Goal: Task Accomplishment & Management: Complete application form

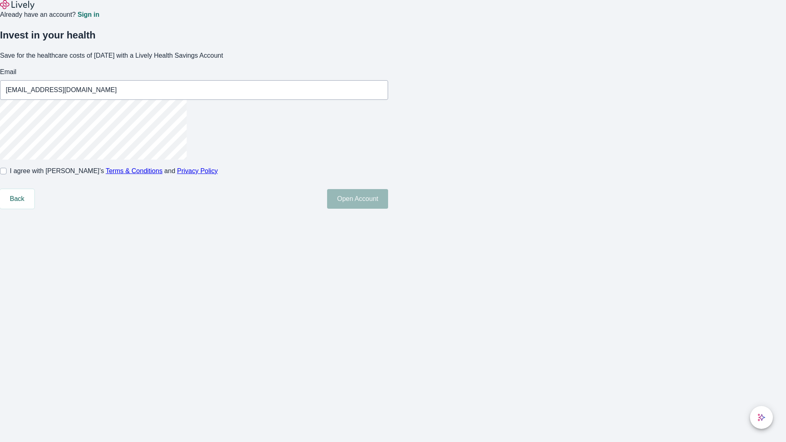
click at [7, 174] on input "I agree with Lively’s Terms & Conditions and Privacy Policy" at bounding box center [3, 171] width 7 height 7
checkbox input "true"
click at [388, 209] on button "Open Account" at bounding box center [357, 199] width 61 height 20
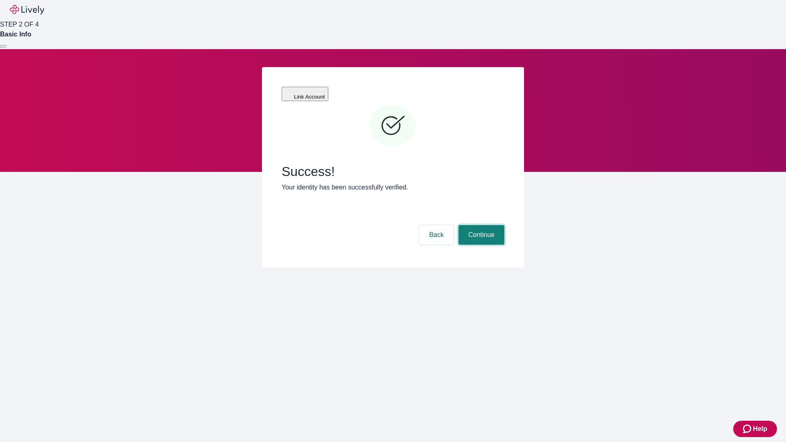
click at [480, 225] on button "Continue" at bounding box center [482, 235] width 46 height 20
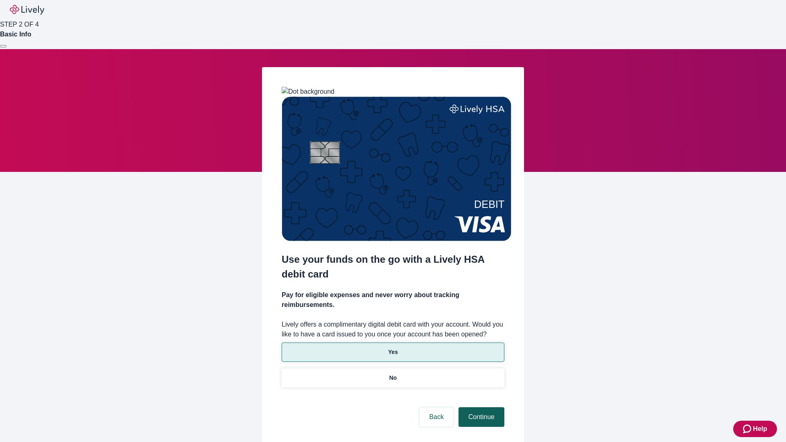
click at [393, 348] on p "Yes" at bounding box center [393, 352] width 10 height 9
click at [480, 408] on button "Continue" at bounding box center [482, 418] width 46 height 20
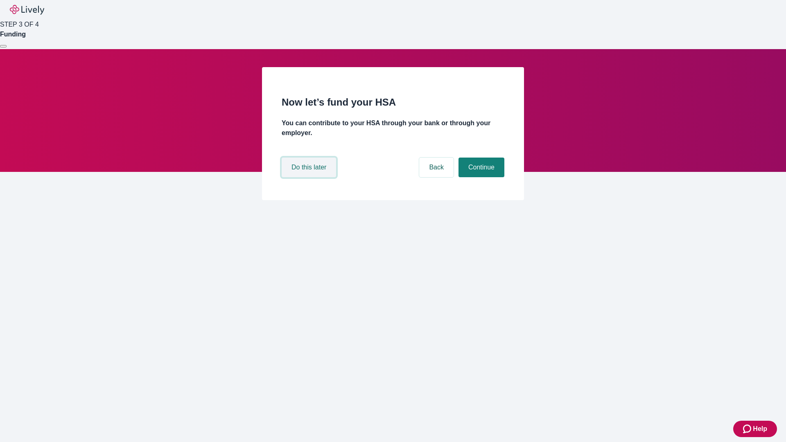
click at [310, 177] on button "Do this later" at bounding box center [309, 168] width 54 height 20
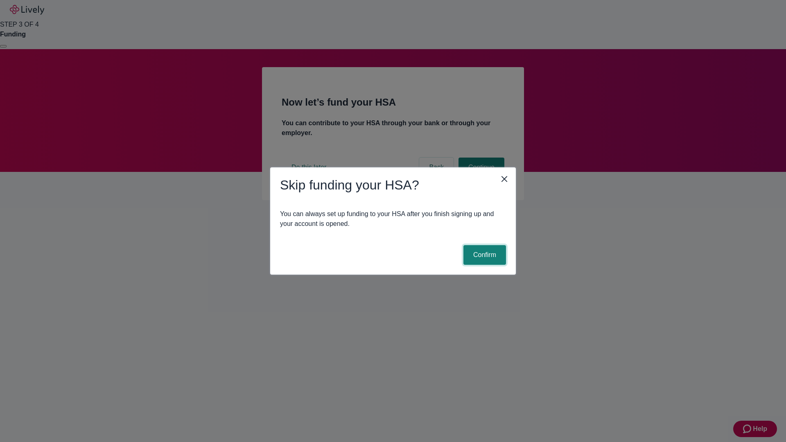
click at [484, 255] on button "Confirm" at bounding box center [485, 255] width 43 height 20
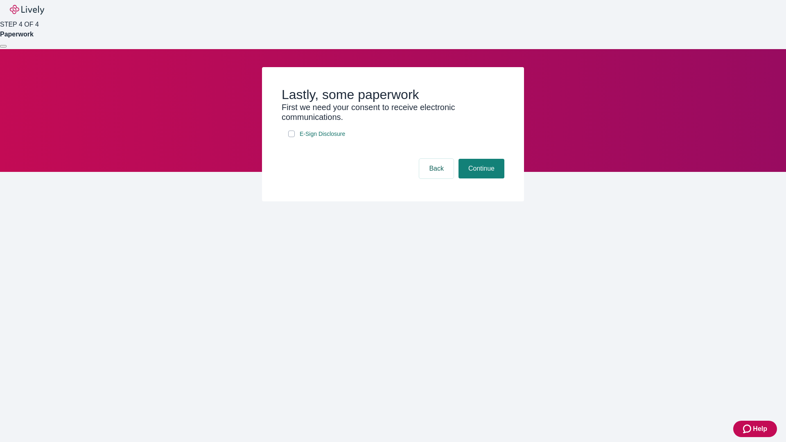
click at [292, 137] on input "E-Sign Disclosure" at bounding box center [291, 134] width 7 height 7
checkbox input "true"
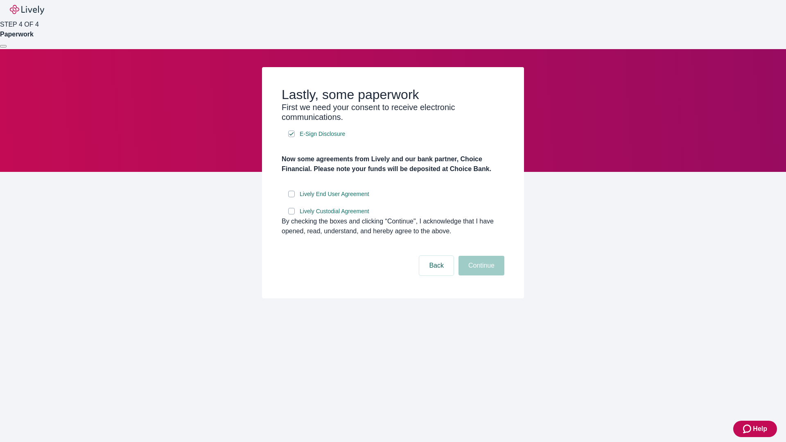
click at [292, 197] on input "Lively End User Agreement" at bounding box center [291, 194] width 7 height 7
checkbox input "true"
click at [292, 215] on input "Lively Custodial Agreement" at bounding box center [291, 211] width 7 height 7
checkbox input "true"
click at [480, 276] on button "Continue" at bounding box center [482, 266] width 46 height 20
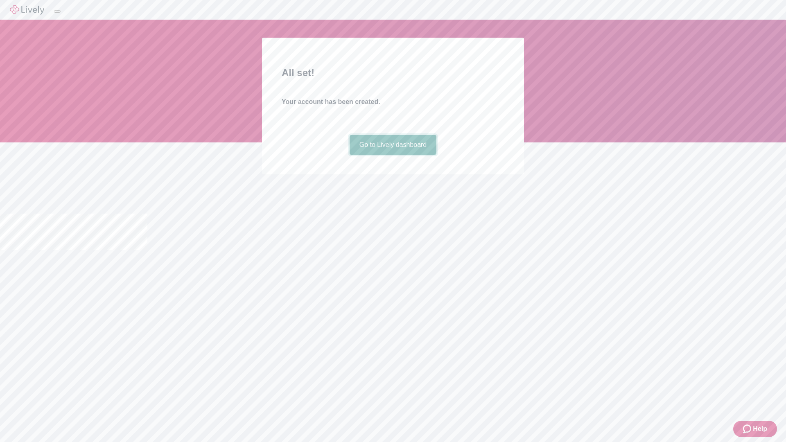
click at [393, 155] on link "Go to Lively dashboard" at bounding box center [393, 145] width 87 height 20
